Goal: Information Seeking & Learning: Learn about a topic

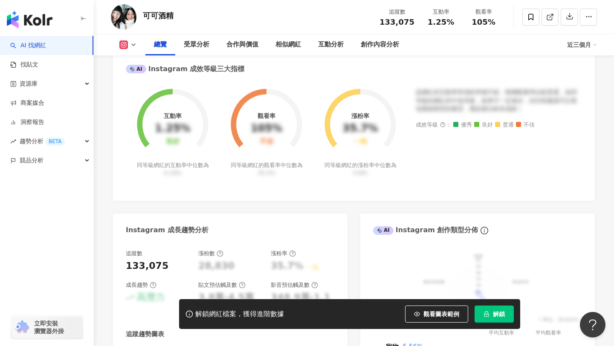
scroll to position [315, 0]
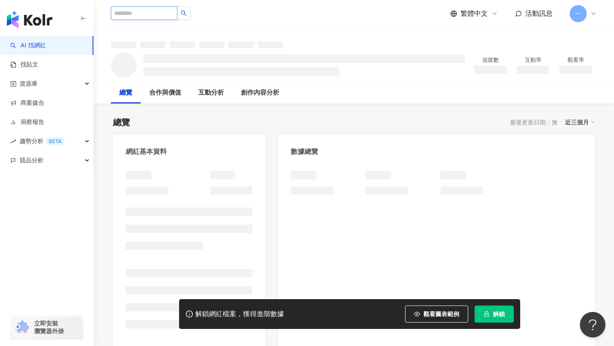
click at [154, 16] on input "search" at bounding box center [144, 13] width 67 height 14
type input "**"
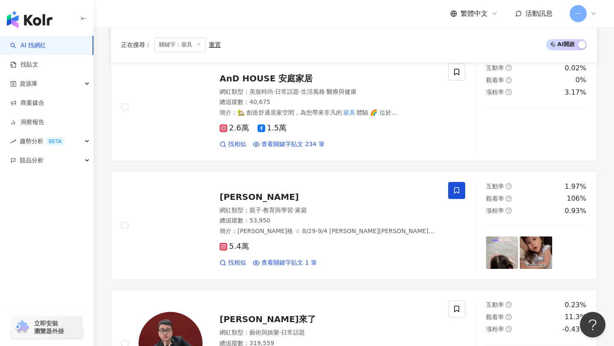
scroll to position [640, 0]
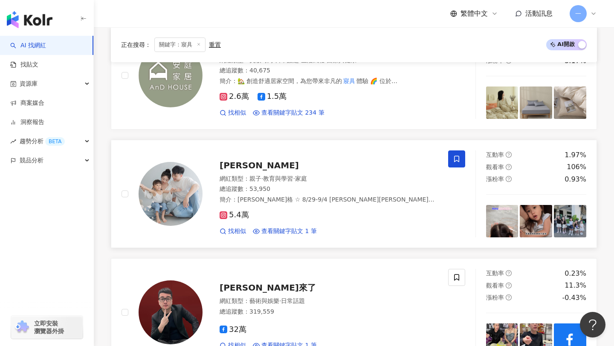
click at [241, 163] on span "[PERSON_NAME]" at bounding box center [259, 165] width 79 height 10
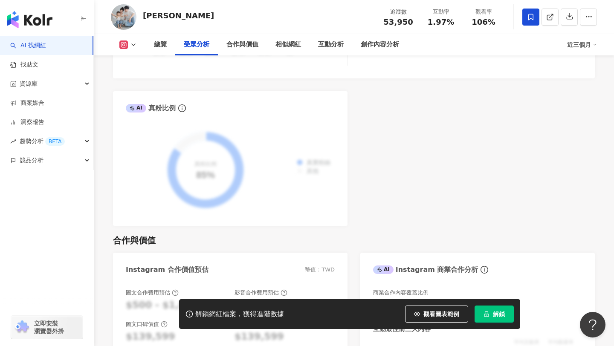
scroll to position [1191, 0]
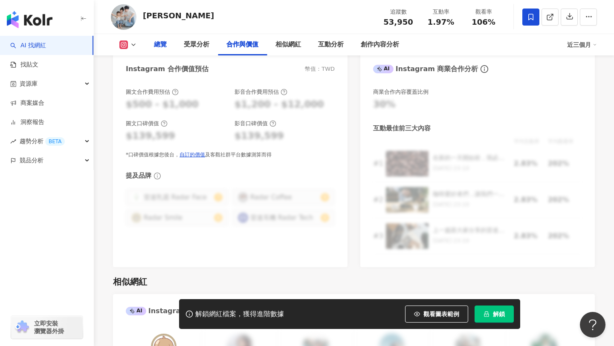
click at [160, 41] on div "總覽" at bounding box center [160, 45] width 13 height 10
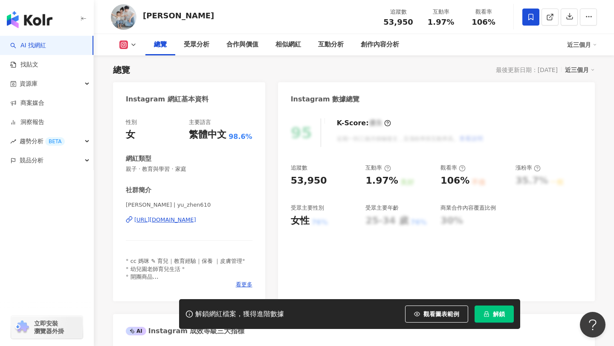
click at [187, 218] on div "https://www.instagram.com/yu_zhen610/" at bounding box center [165, 220] width 62 height 8
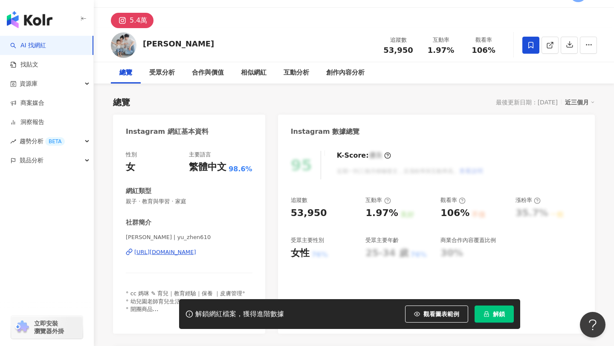
scroll to position [22, 0]
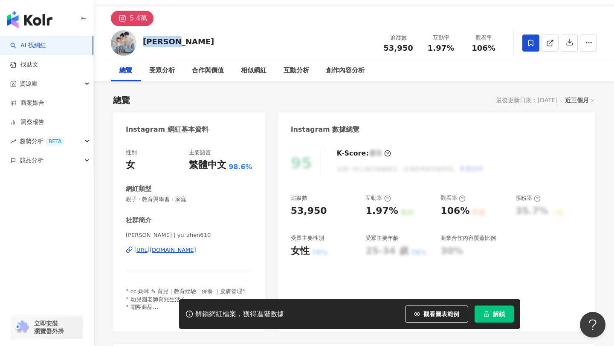
drag, startPoint x: 143, startPoint y: 42, endPoint x: 177, endPoint y: 42, distance: 34.1
click at [177, 43] on div "Yu Zhen 追蹤數 53,950 互動率 1.97% 觀看率 106%" at bounding box center [354, 43] width 521 height 34
copy div "[PERSON_NAME]"
